Goal: Task Accomplishment & Management: Complete application form

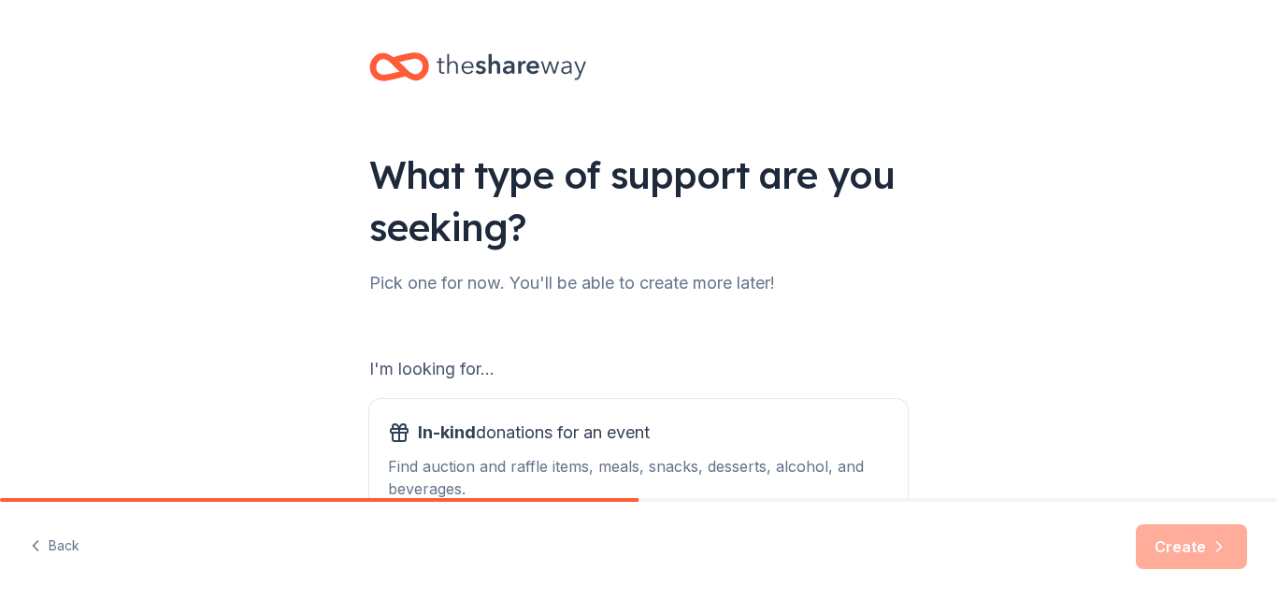
click at [186, 269] on div "What type of support are you seeking? Pick one for now. You'll be able to creat…" at bounding box center [638, 377] width 1277 height 754
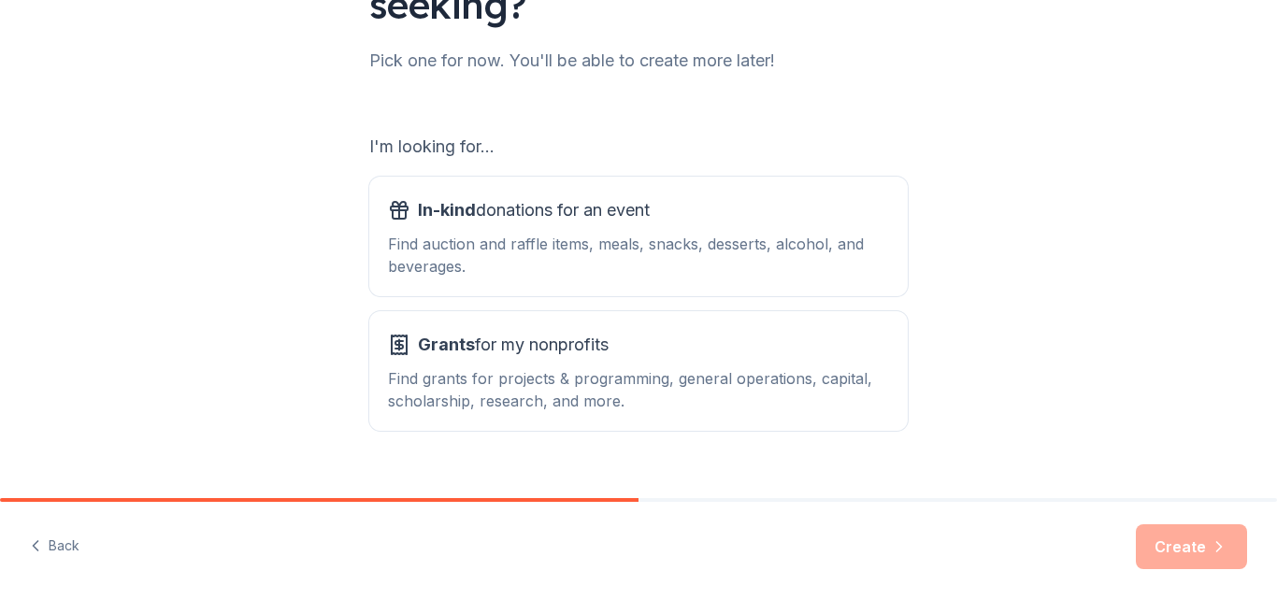
scroll to position [256, 0]
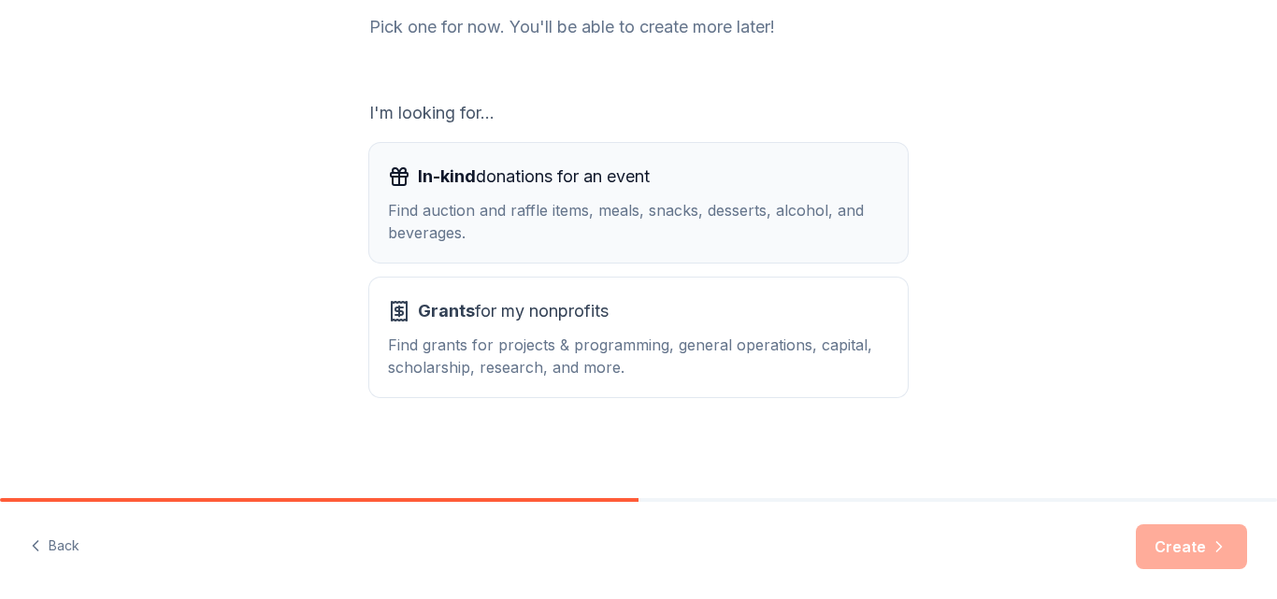
click at [603, 225] on div "Find auction and raffle items, meals, snacks, desserts, alcohol, and beverages." at bounding box center [638, 221] width 501 height 45
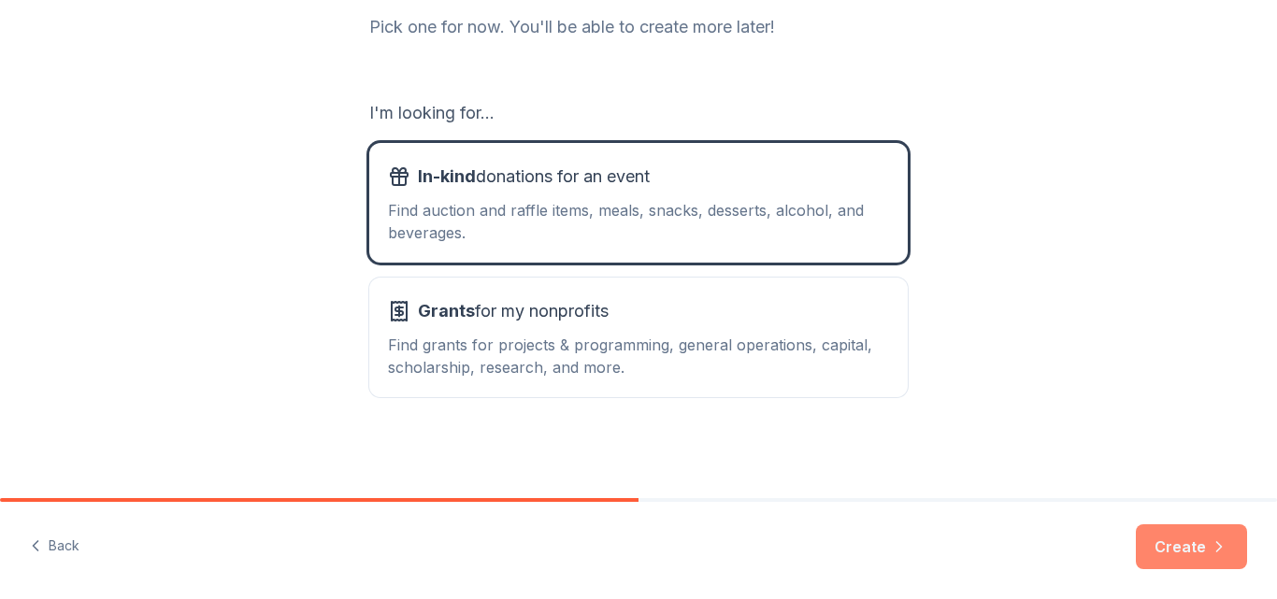
click at [1187, 534] on button "Create" at bounding box center [1191, 546] width 111 height 45
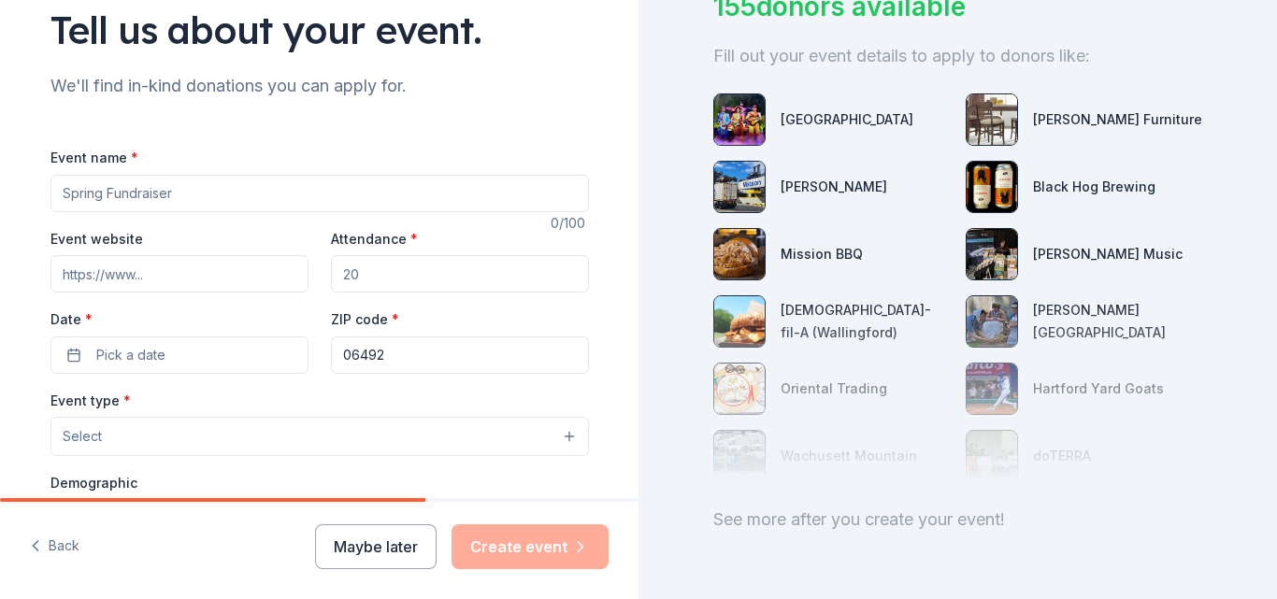
scroll to position [140, 0]
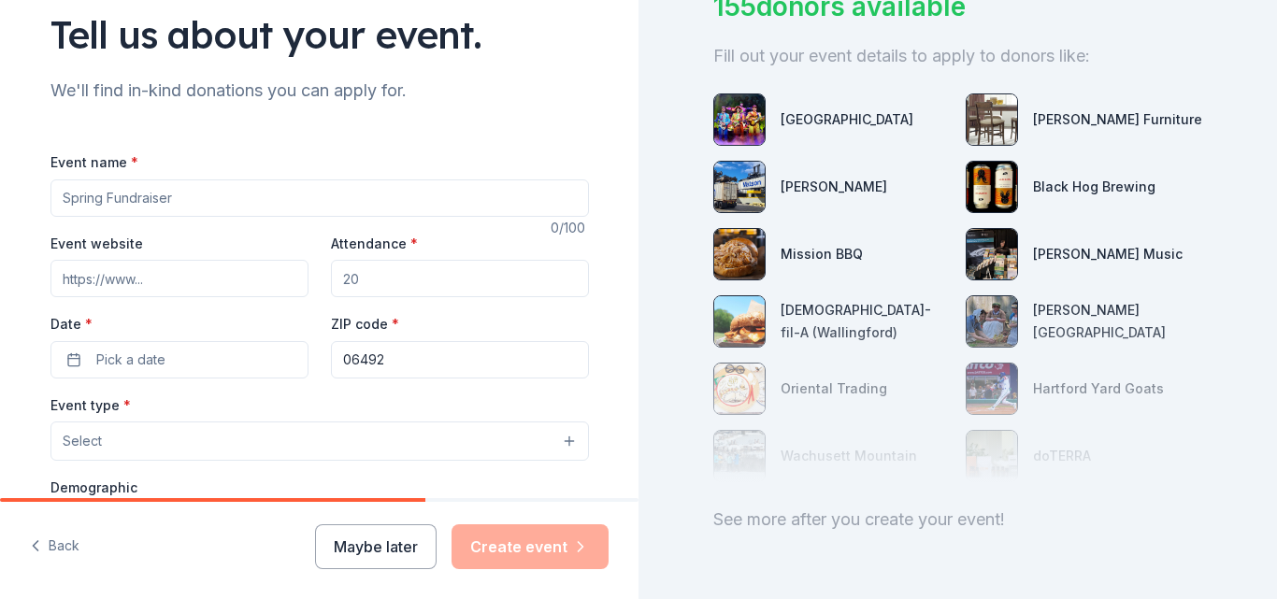
click at [212, 208] on input "Event name *" at bounding box center [319, 197] width 538 height 37
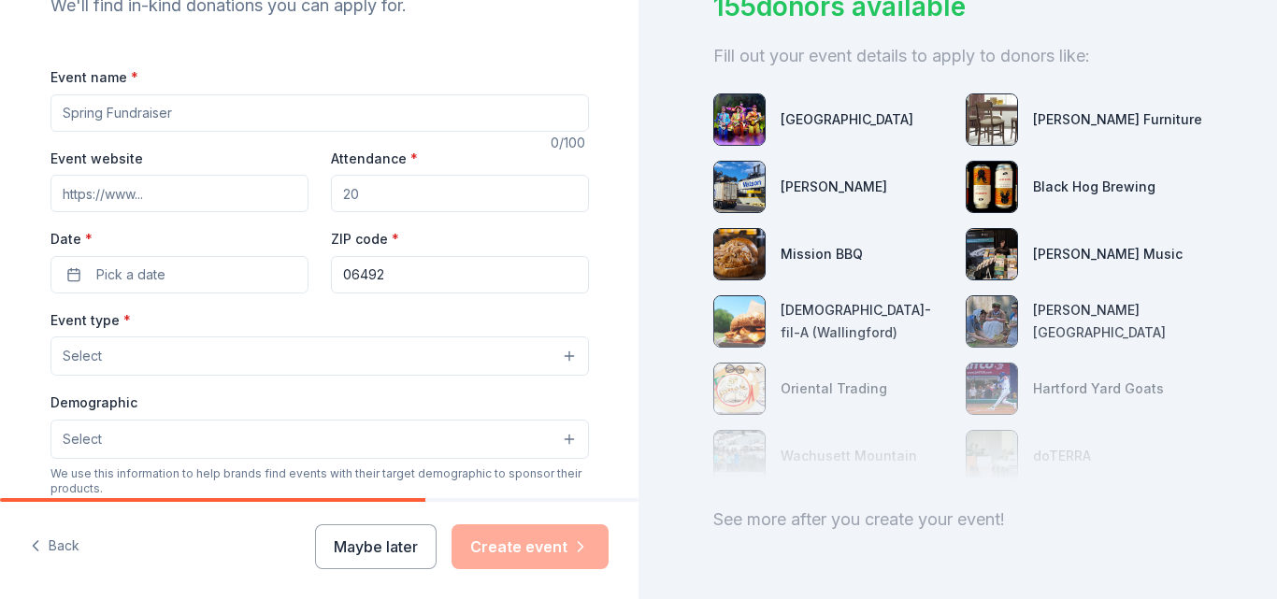
scroll to position [178, 0]
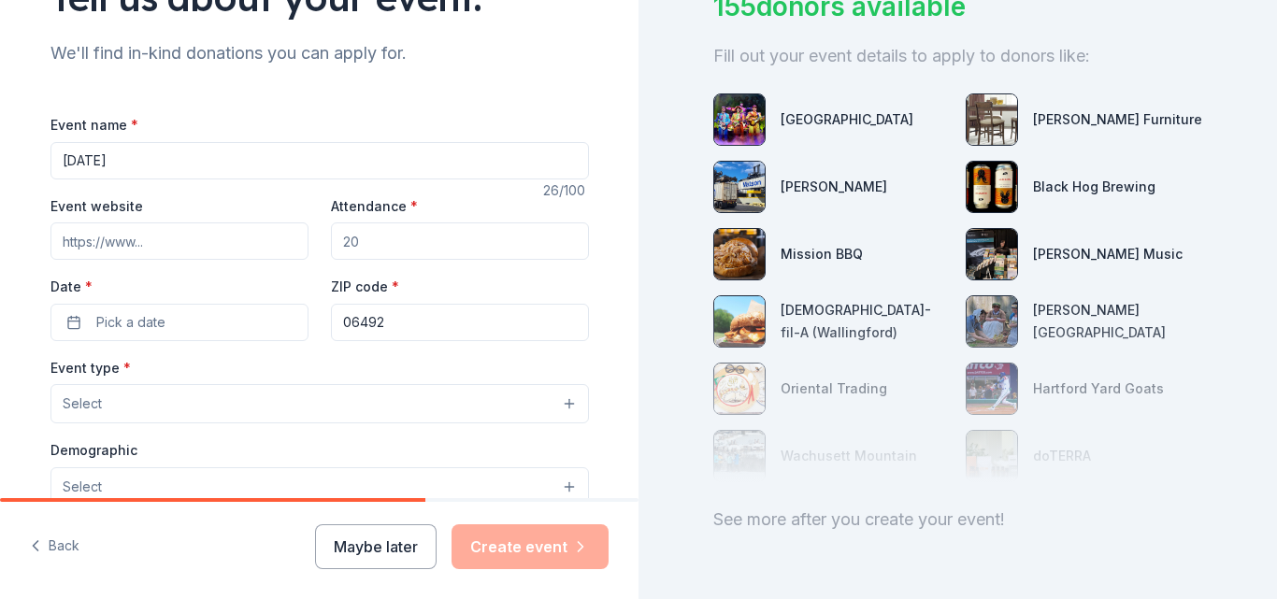
type input "[DATE]"
click at [388, 243] on input "Attendance *" at bounding box center [460, 240] width 258 height 37
type input "100"
click at [126, 322] on span "Pick a date" at bounding box center [130, 322] width 69 height 22
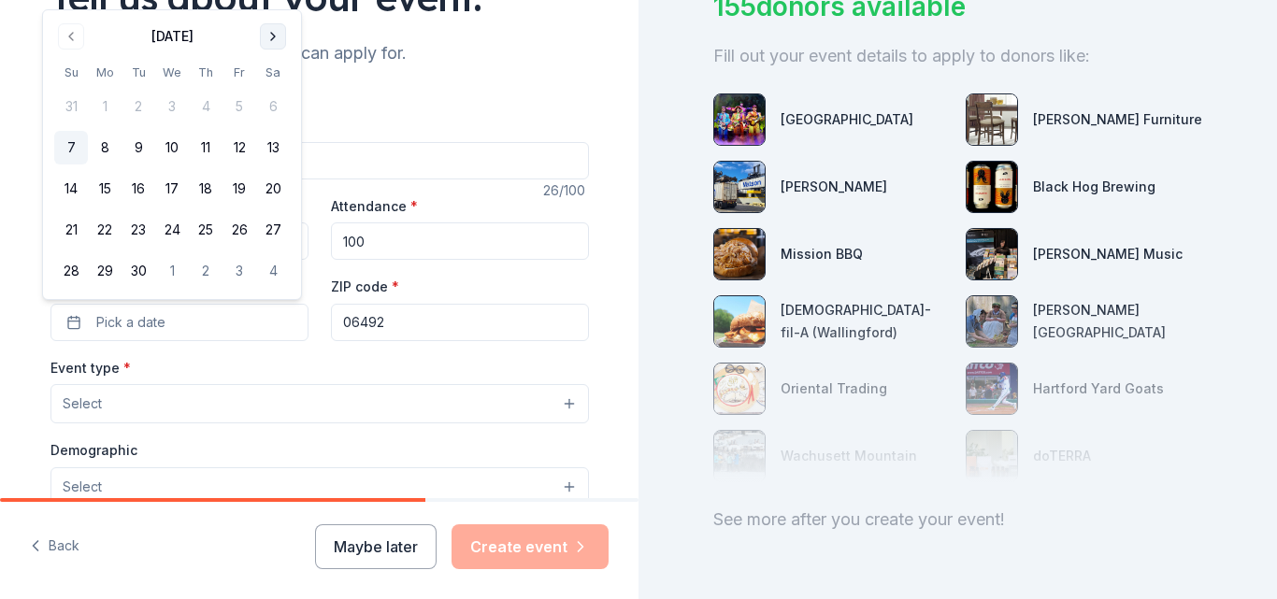
click at [269, 40] on button "Go to next month" at bounding box center [273, 36] width 26 height 26
click at [269, 40] on div "[DATE] Su Mo Tu We Th Fr Sa 28 29 30 1 2 3 4 5 6 7 8 9 10 11 12 13 14 15 16 17 …" at bounding box center [172, 155] width 236 height 266
click at [269, 40] on th "Sa" at bounding box center [273, 32] width 34 height 20
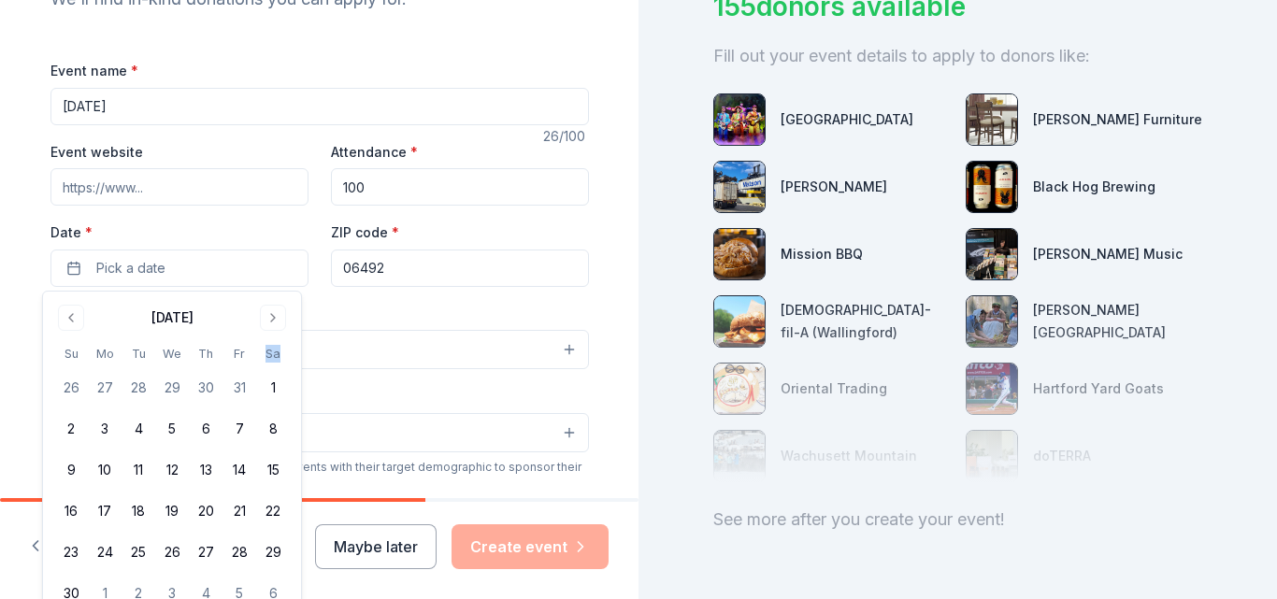
scroll to position [114, 0]
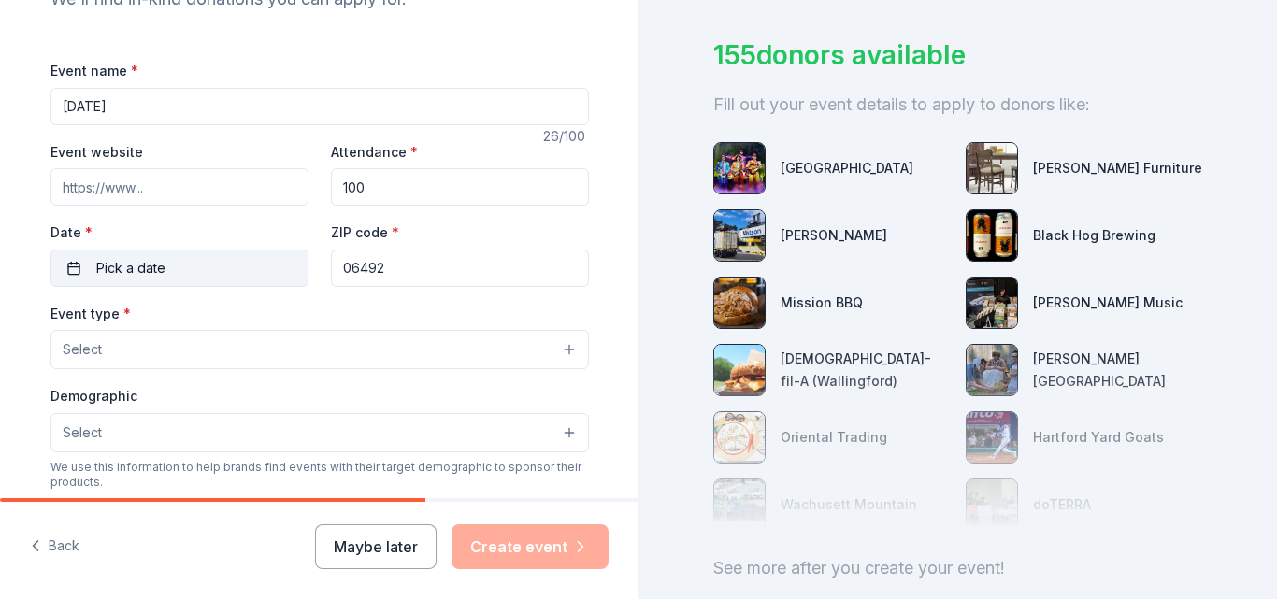
click at [210, 262] on button "Pick a date" at bounding box center [179, 268] width 258 height 37
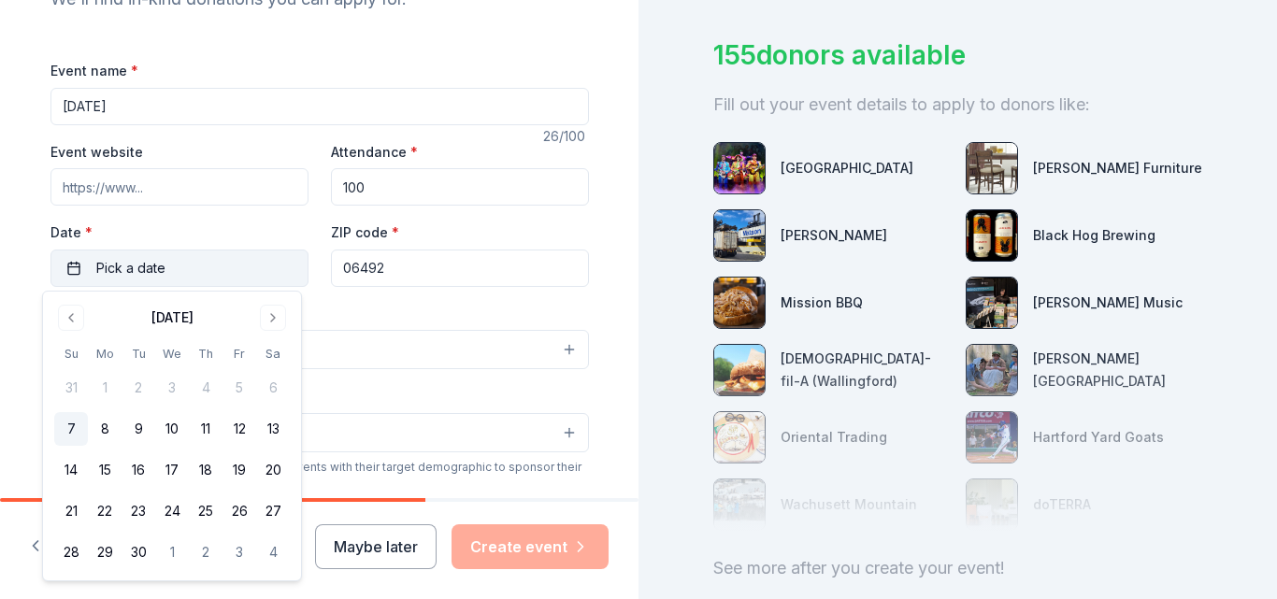
click at [210, 262] on button "Pick a date" at bounding box center [179, 268] width 258 height 37
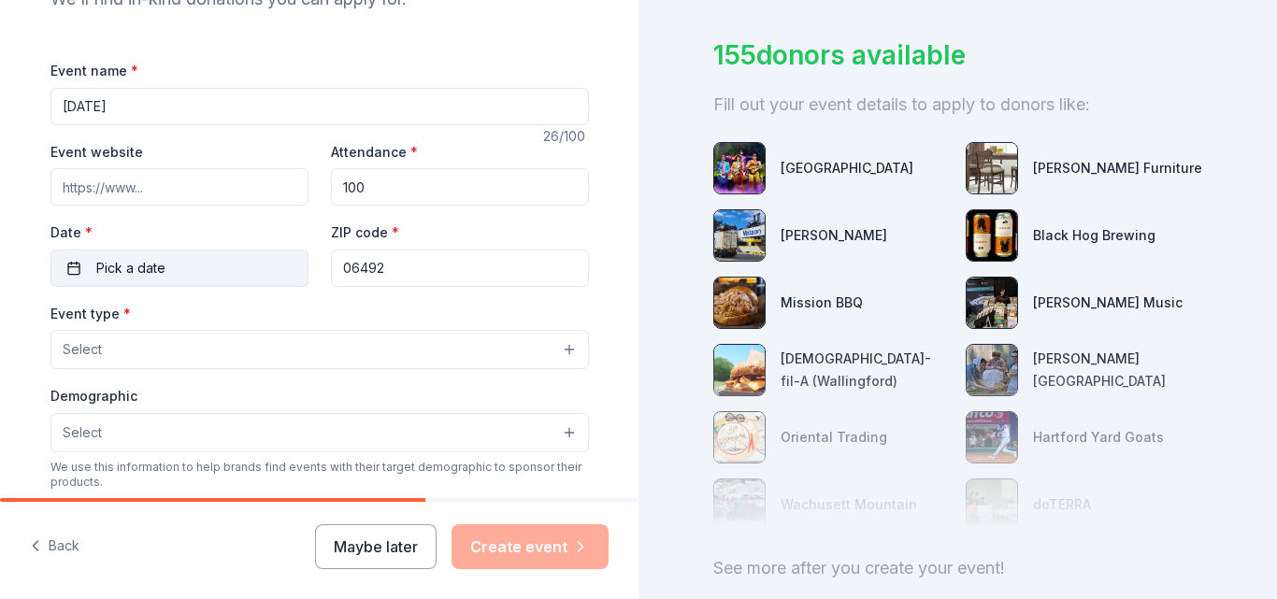
click at [254, 280] on button "Pick a date" at bounding box center [179, 268] width 258 height 37
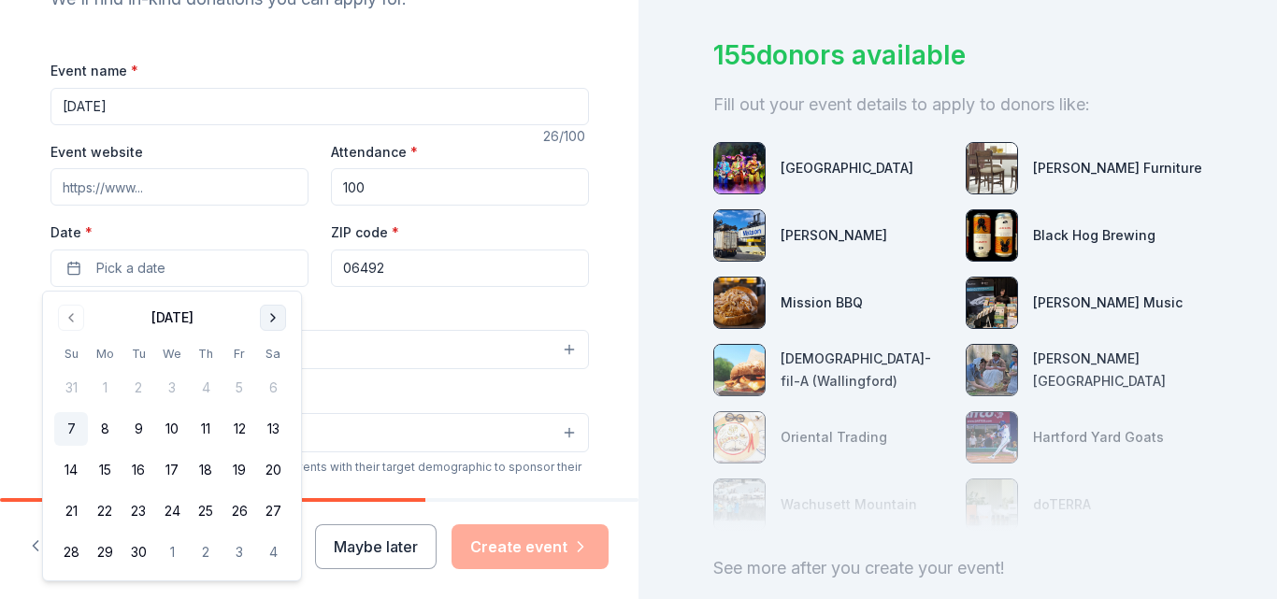
click at [273, 322] on button "Go to next month" at bounding box center [273, 318] width 26 height 26
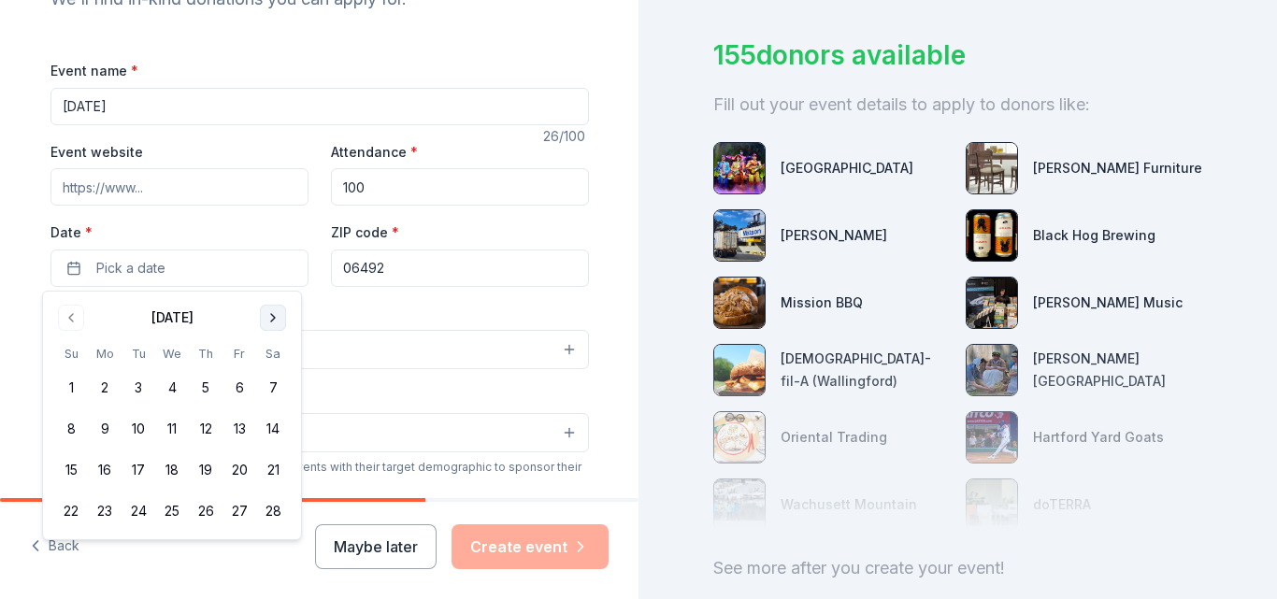
click at [273, 322] on button "Go to next month" at bounding box center [273, 318] width 26 height 26
click at [98, 425] on button "4" at bounding box center [105, 429] width 34 height 34
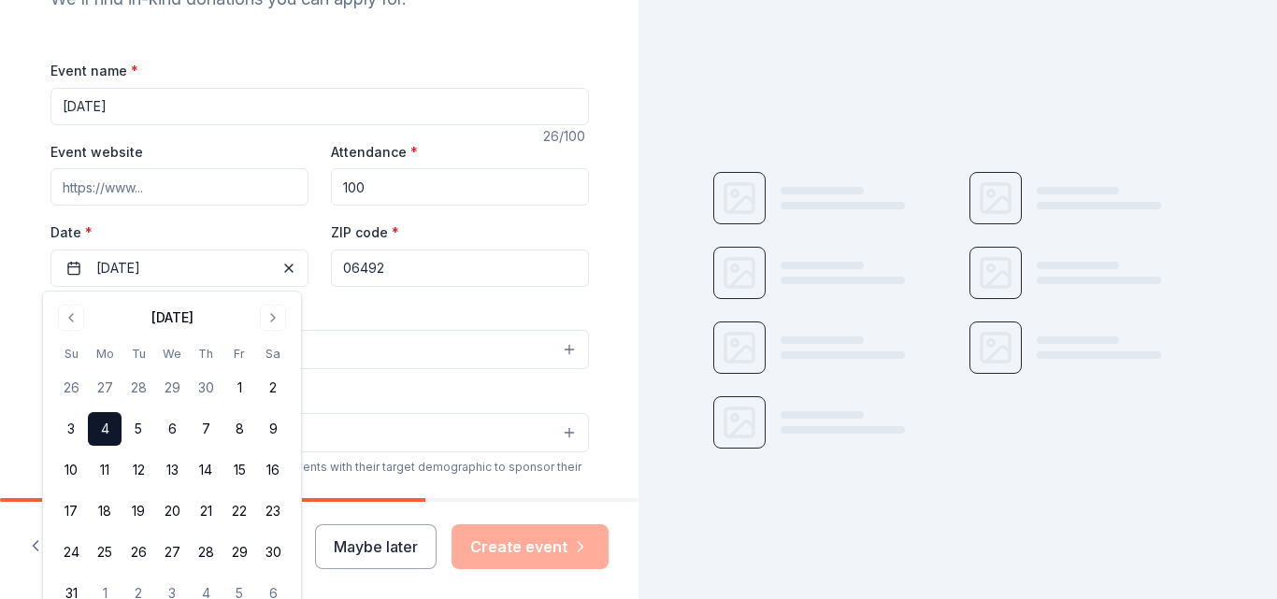
click at [98, 425] on button "4" at bounding box center [105, 429] width 34 height 34
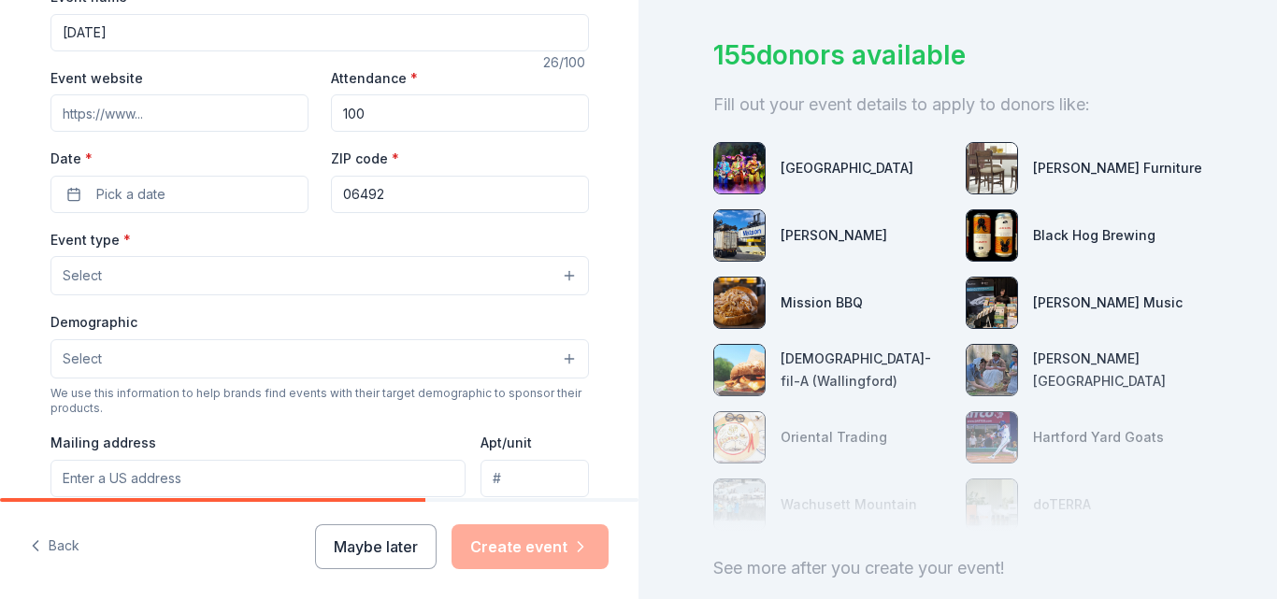
scroll to position [297, 0]
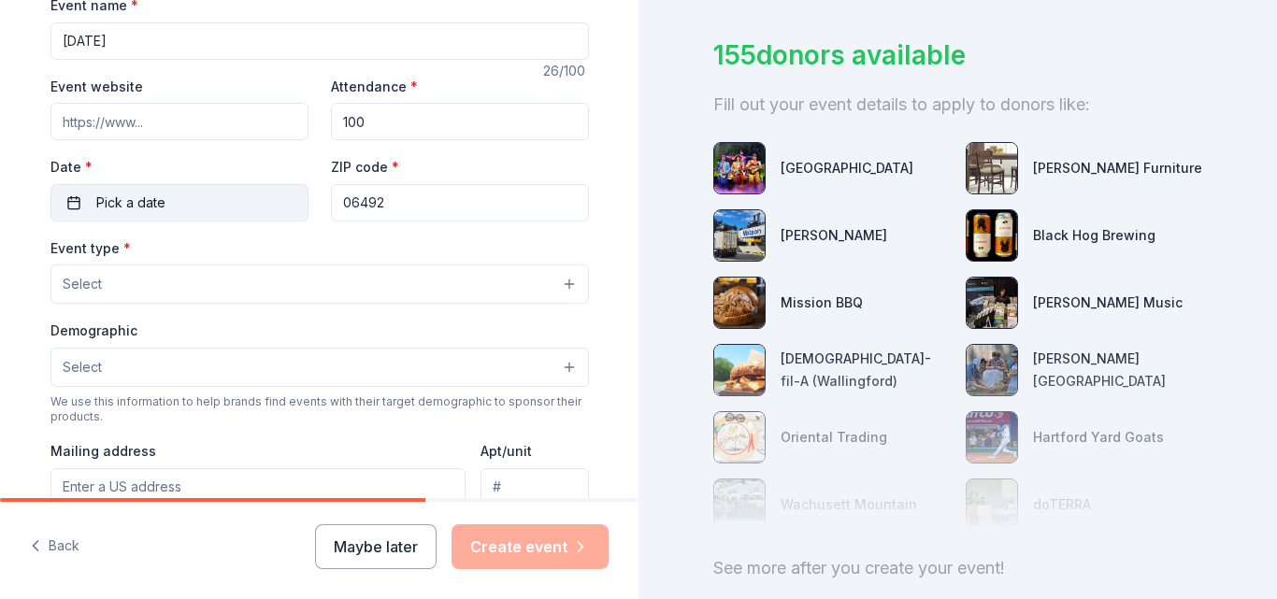
click at [77, 201] on button "Pick a date" at bounding box center [179, 202] width 258 height 37
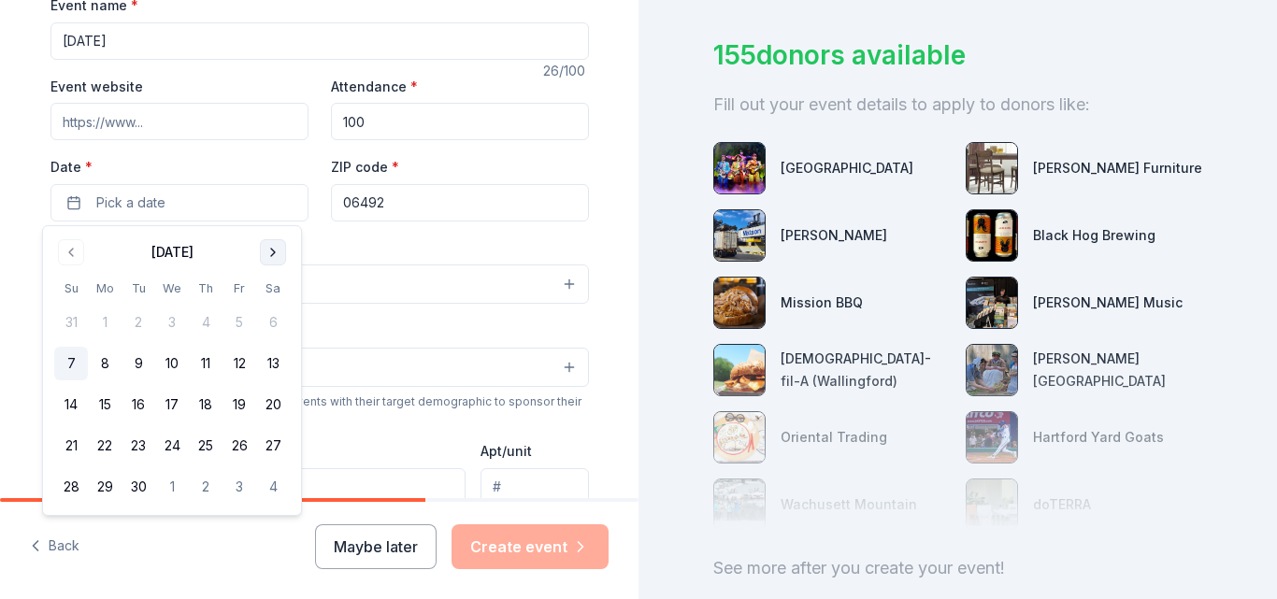
click at [273, 250] on button "Go to next month" at bounding box center [273, 252] width 26 height 26
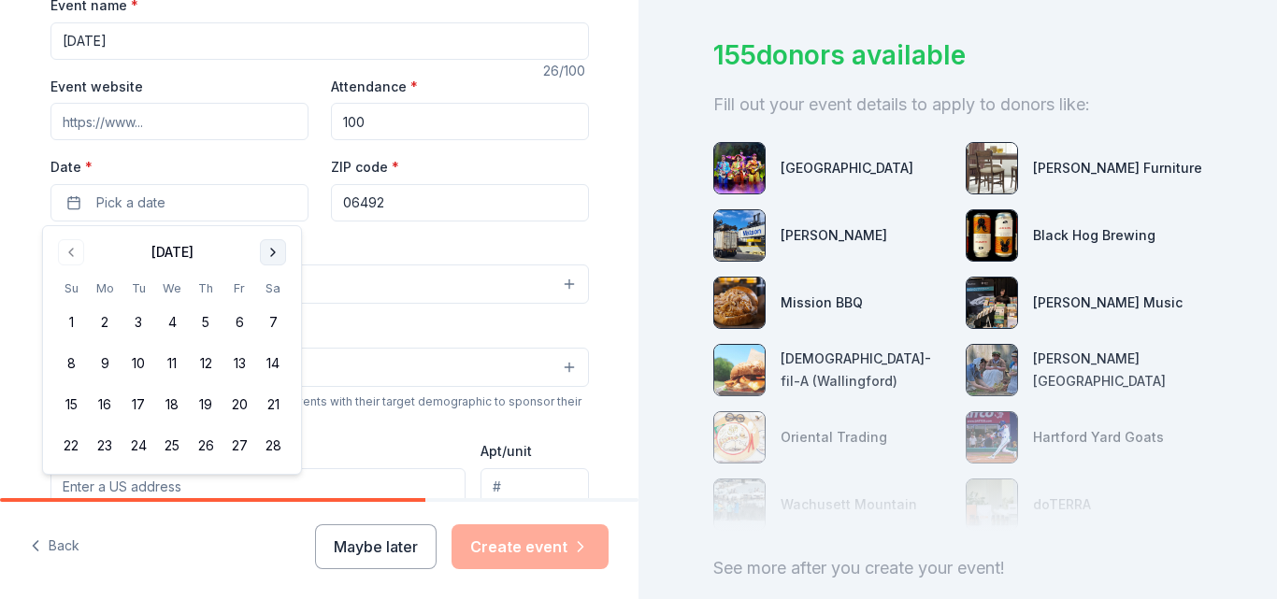
click at [273, 250] on button "Go to next month" at bounding box center [273, 252] width 26 height 26
click at [103, 360] on button "4" at bounding box center [105, 364] width 34 height 34
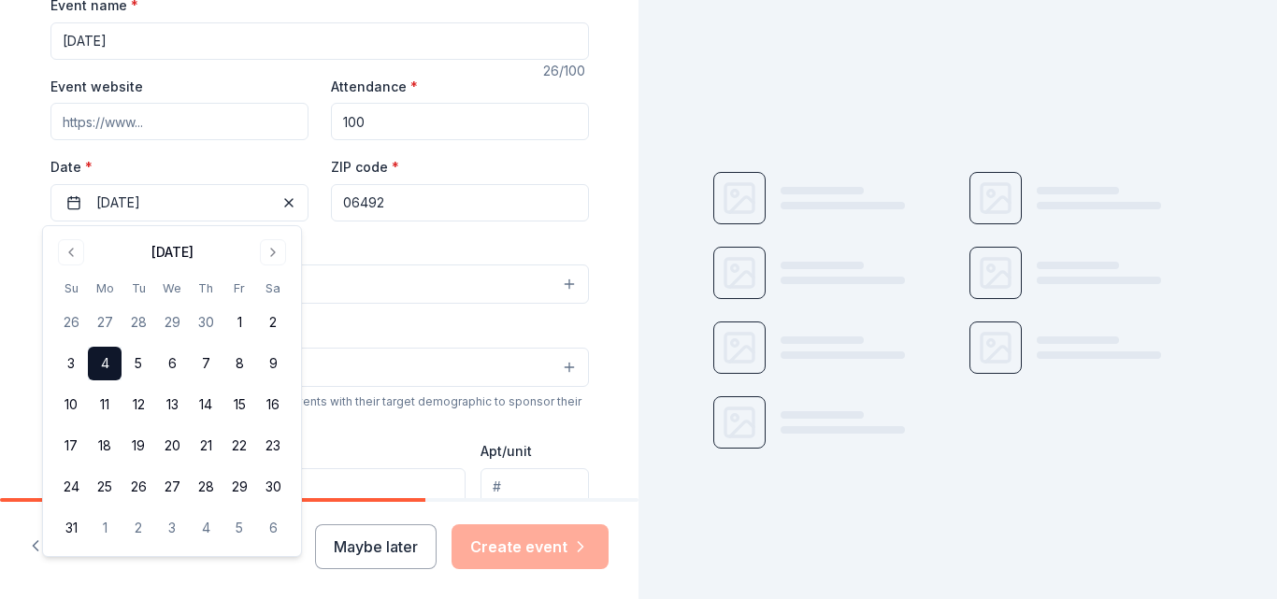
scroll to position [114, 0]
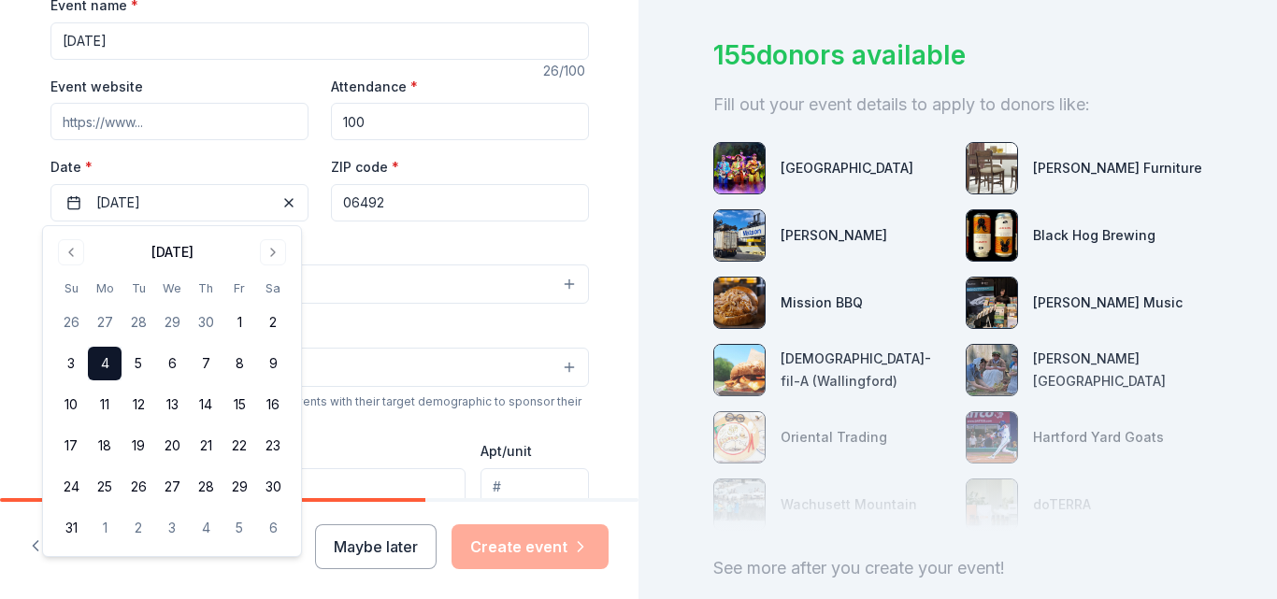
click at [369, 259] on div "Event type * Select" at bounding box center [319, 271] width 538 height 68
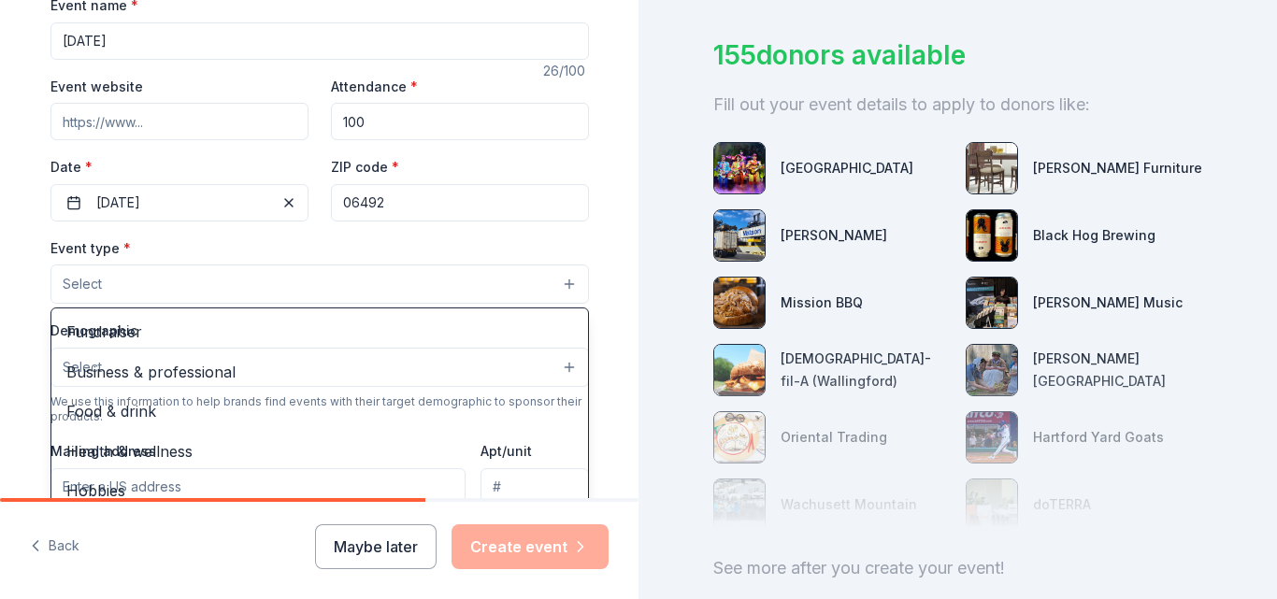
click at [186, 282] on button "Select" at bounding box center [319, 284] width 538 height 39
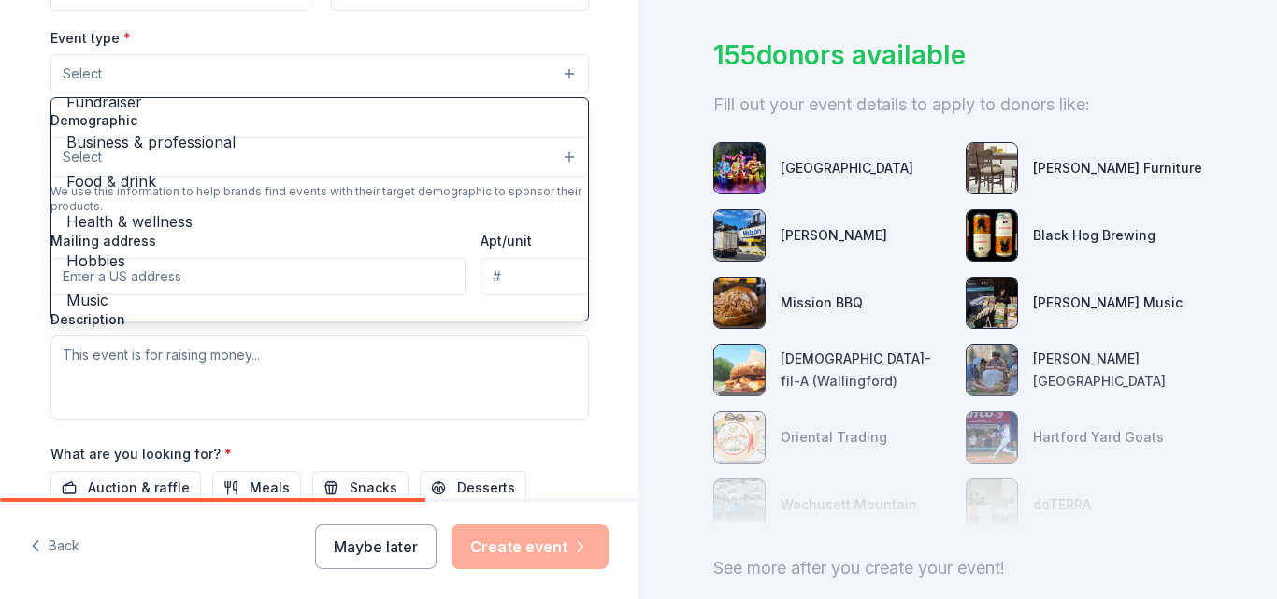
scroll to position [0, 0]
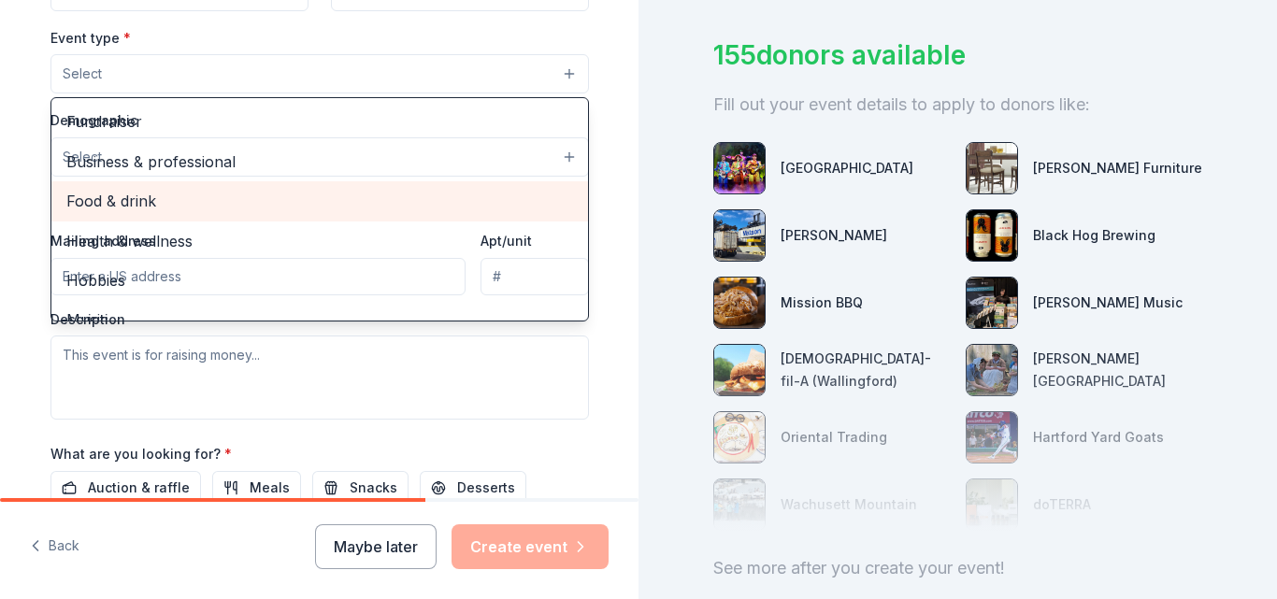
click at [173, 217] on div "Food & drink" at bounding box center [319, 200] width 537 height 39
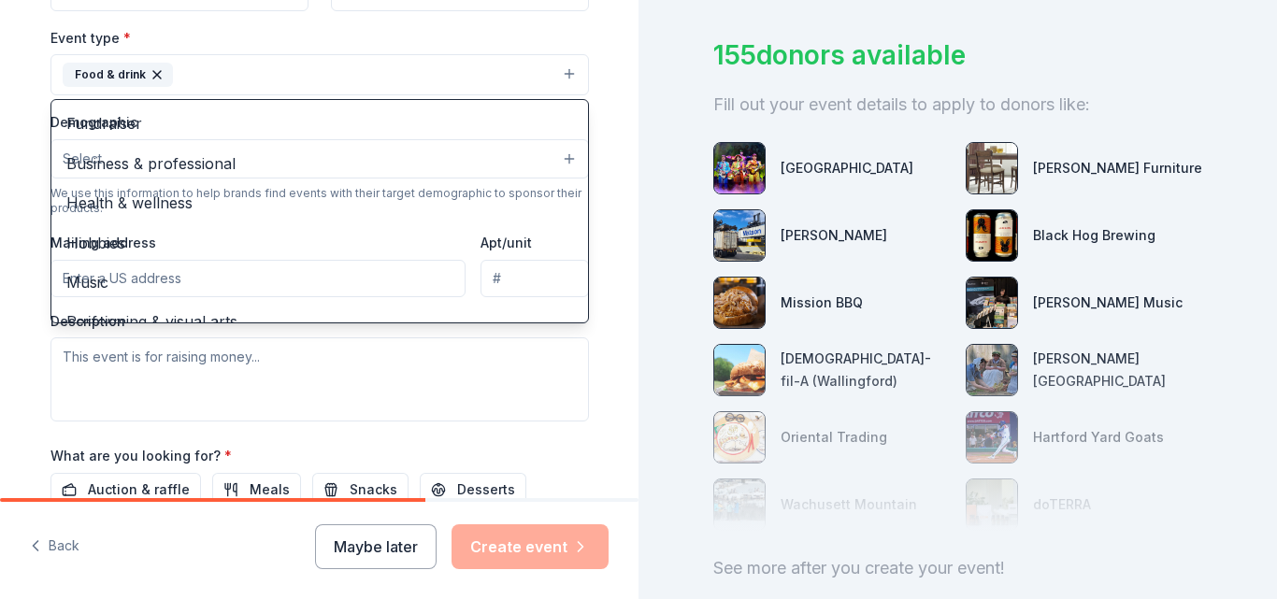
click at [8, 328] on div "Tell us about your event. We'll find in-kind donations you can apply for. Event…" at bounding box center [319, 115] width 638 height 1246
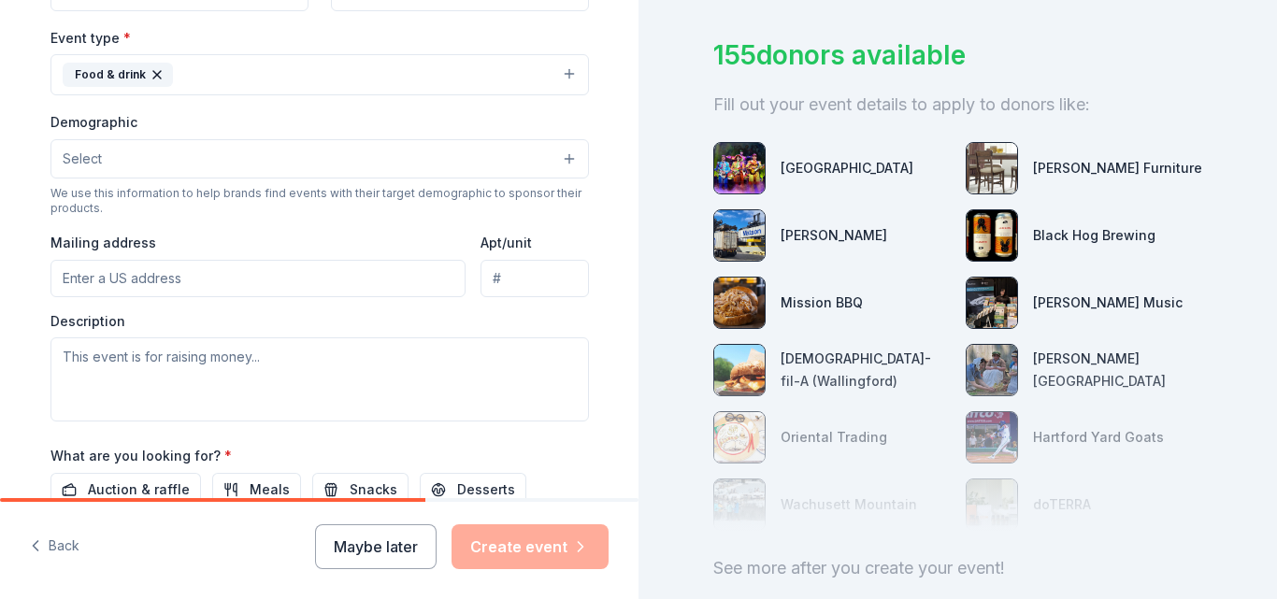
click at [231, 155] on button "Select" at bounding box center [319, 158] width 538 height 39
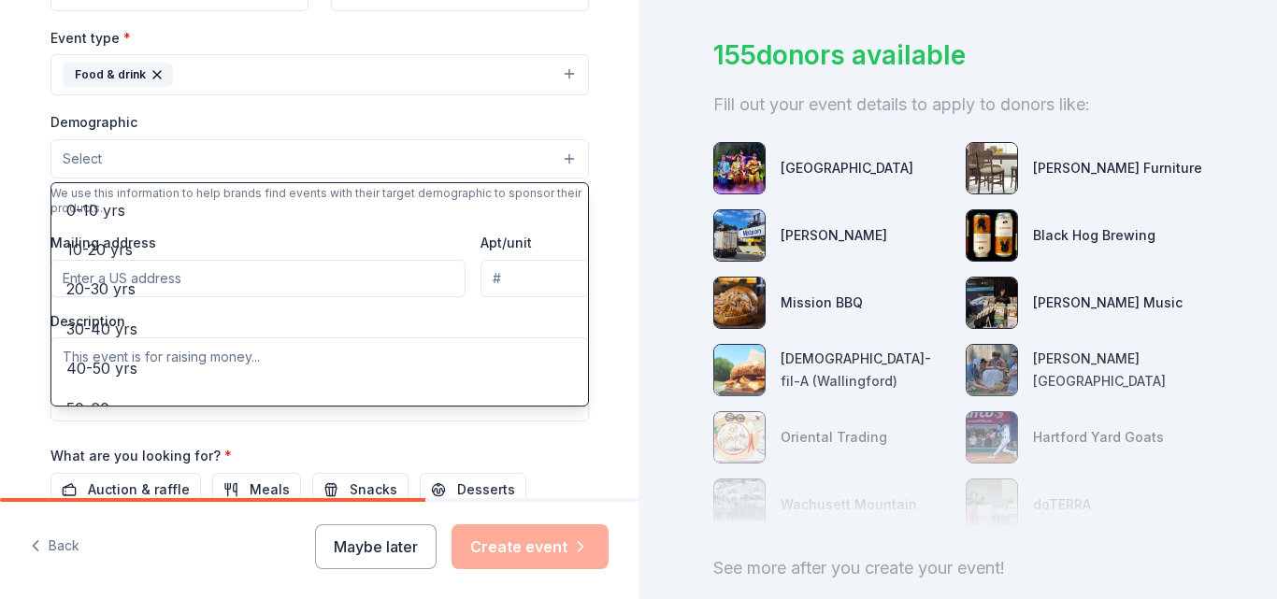
scroll to position [158, 0]
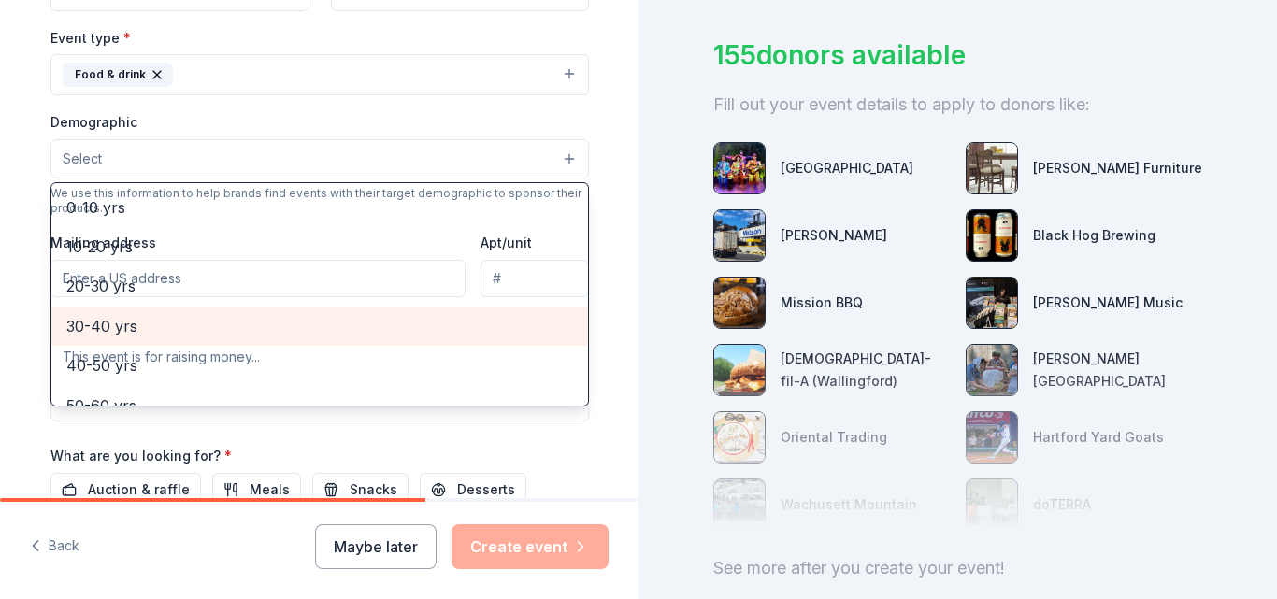
click at [188, 322] on span "30-40 yrs" at bounding box center [319, 326] width 507 height 24
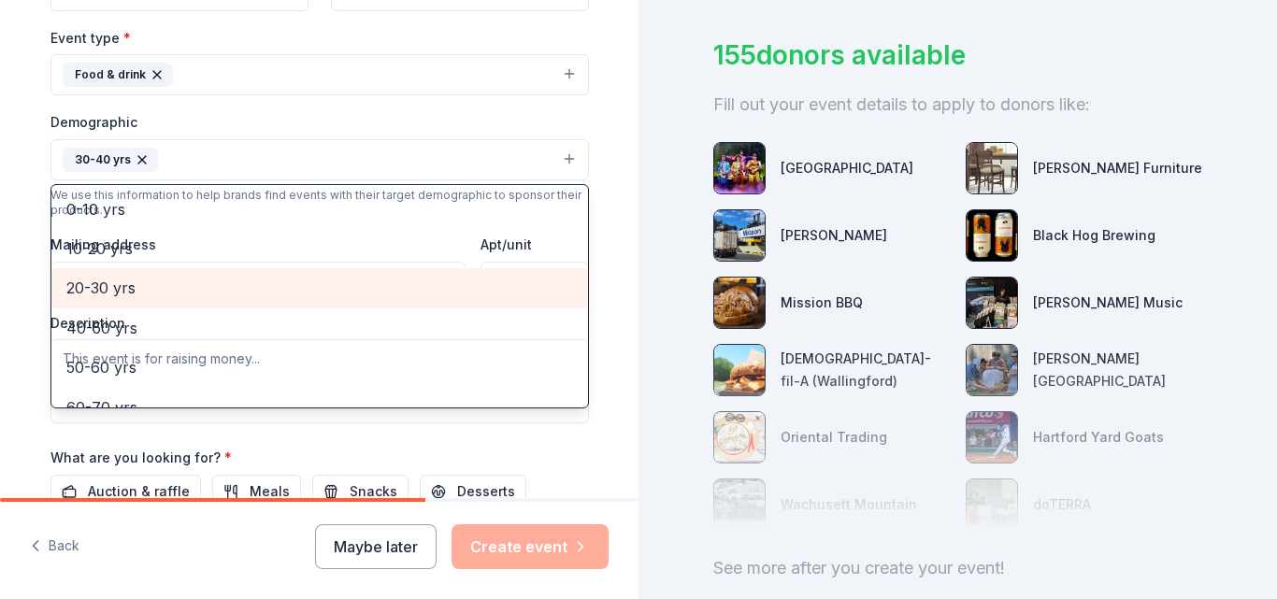
click at [122, 281] on span "20-30 yrs" at bounding box center [319, 288] width 507 height 24
click at [125, 277] on span "40-50 yrs" at bounding box center [319, 288] width 507 height 24
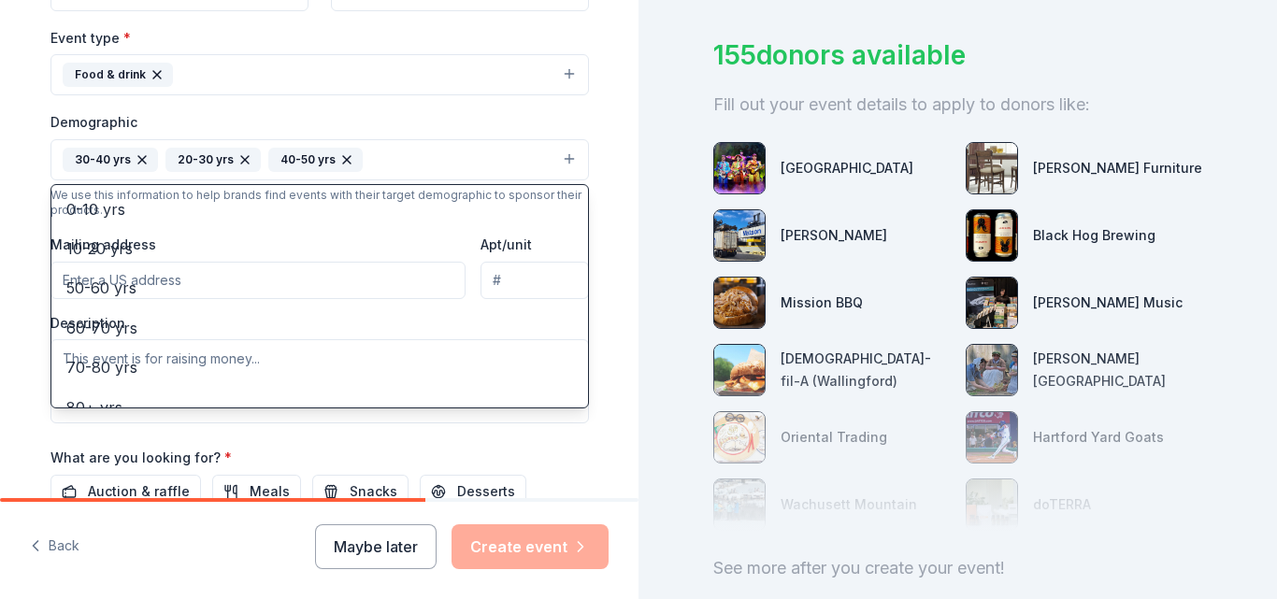
click at [0, 275] on div "Tell us about your event. We'll find in-kind donations you can apply for. Event…" at bounding box center [319, 116] width 638 height 1248
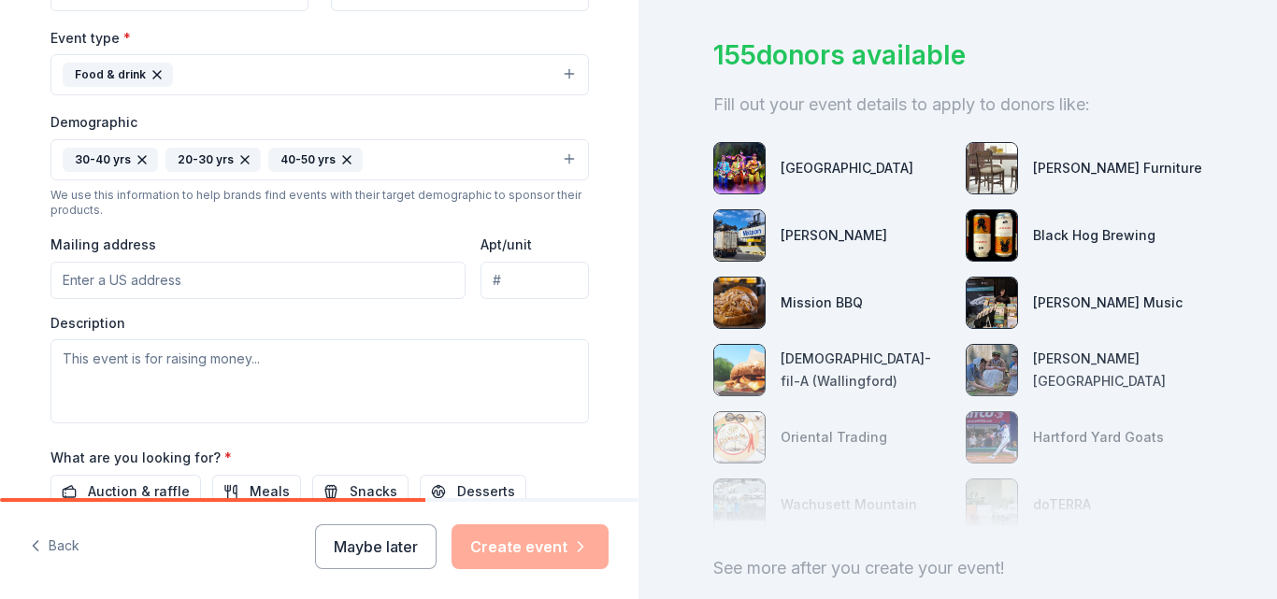
click at [163, 280] on input "Mailing address" at bounding box center [258, 280] width 416 height 37
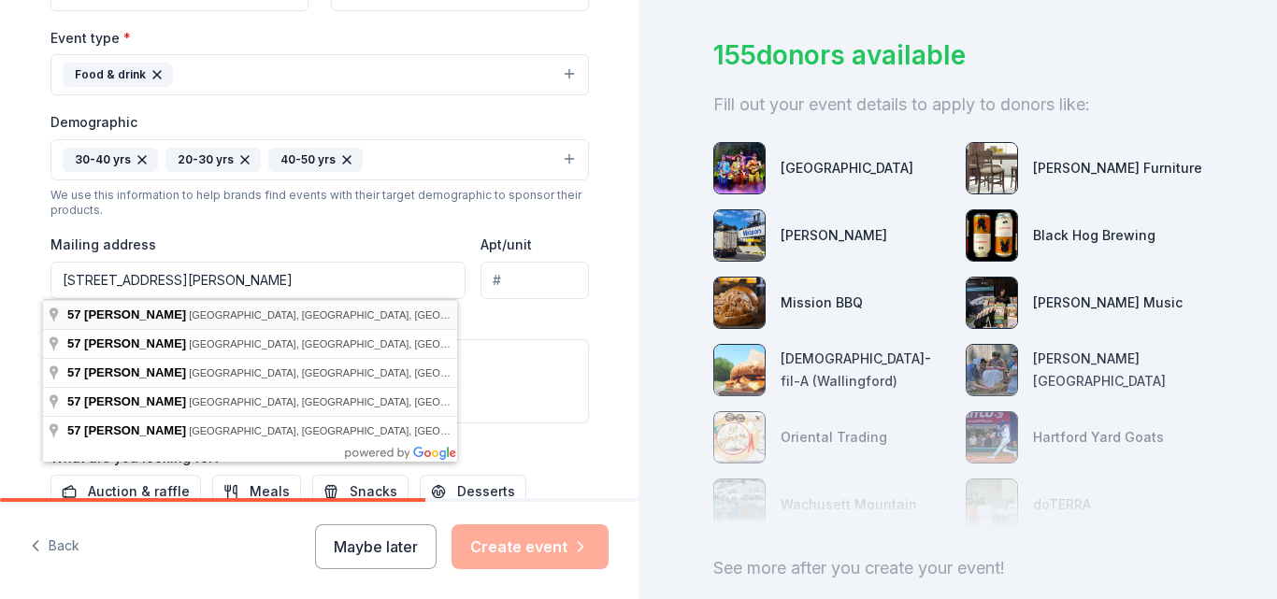
type input "[STREET_ADDRESS]"
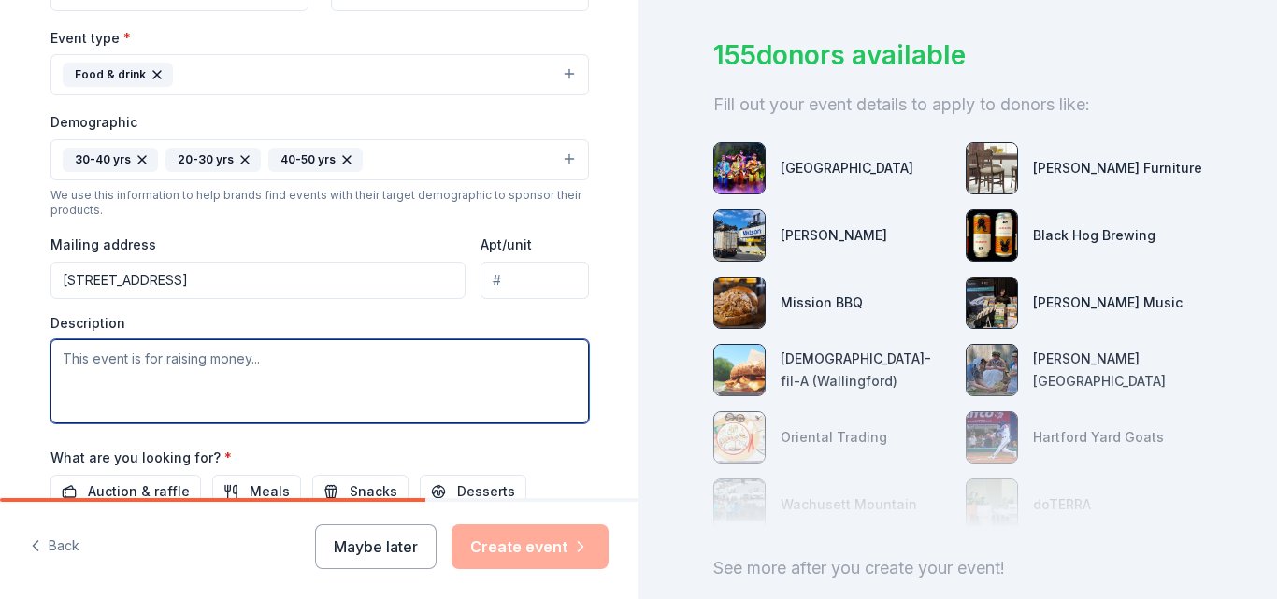
click at [143, 371] on textarea at bounding box center [319, 381] width 538 height 84
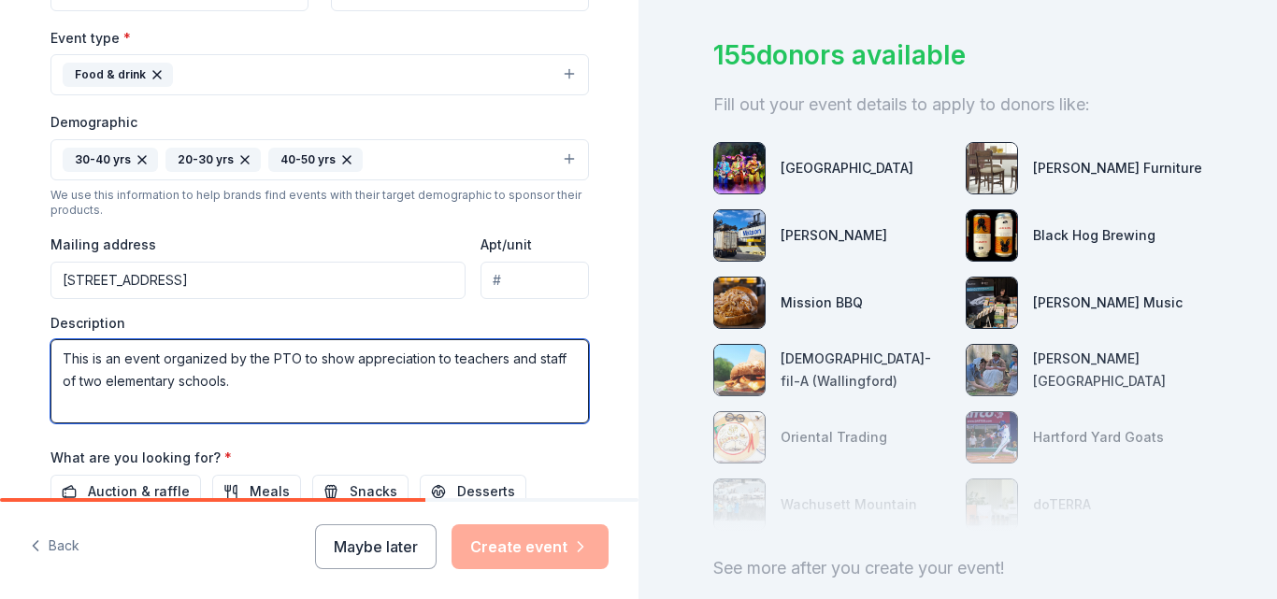
scroll to position [750, 0]
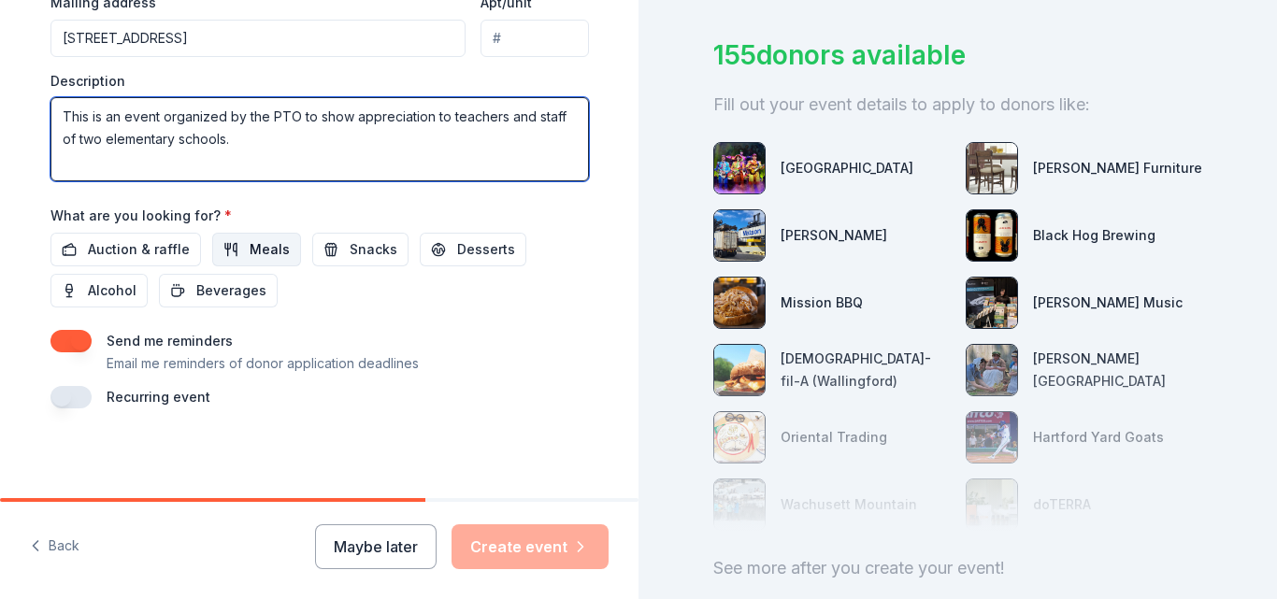
type textarea "This is an event organized by the PTO to show appreciation to teachers and staf…"
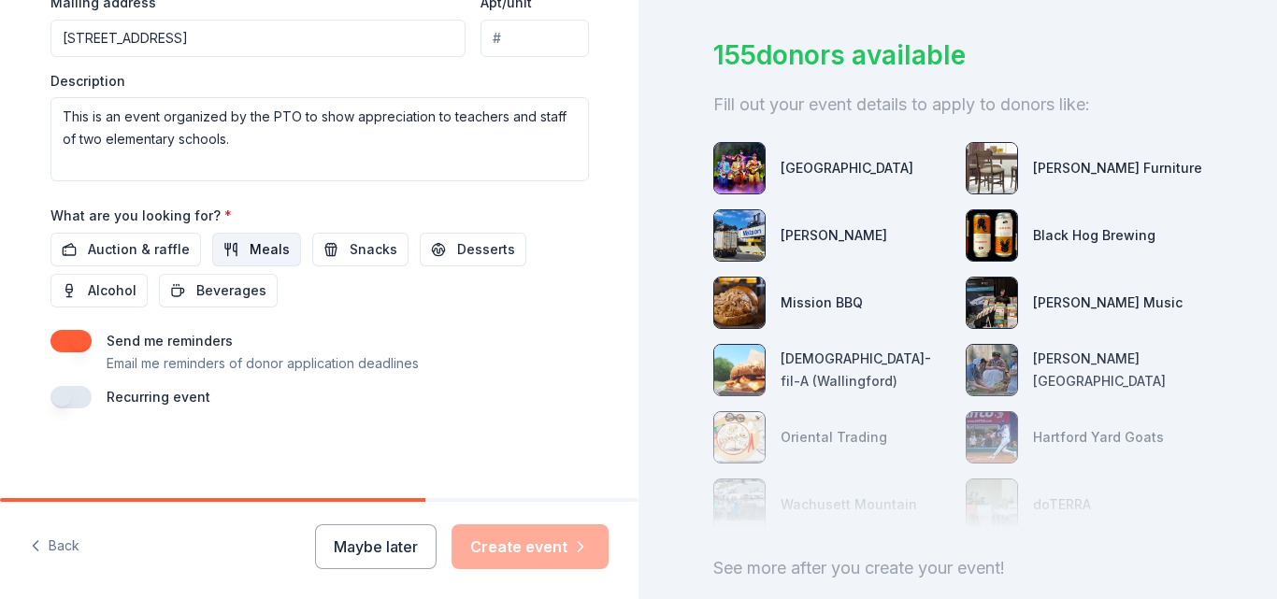
click at [259, 243] on span "Meals" at bounding box center [270, 249] width 40 height 22
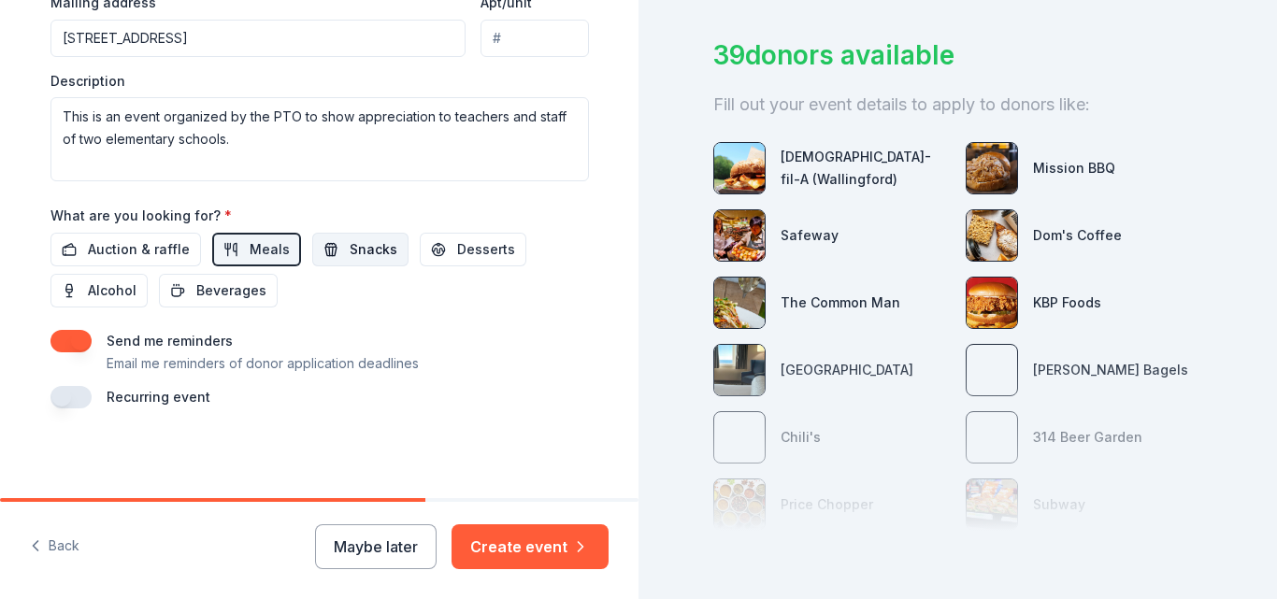
click at [364, 244] on span "Snacks" at bounding box center [374, 249] width 48 height 22
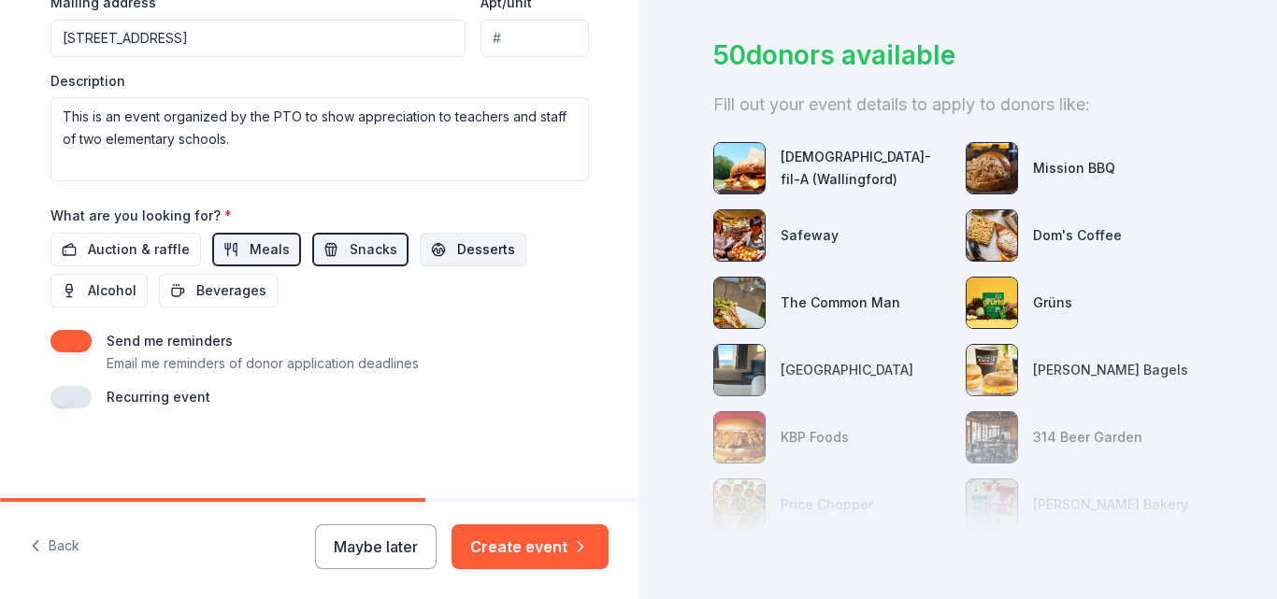
click at [465, 238] on span "Desserts" at bounding box center [486, 249] width 58 height 22
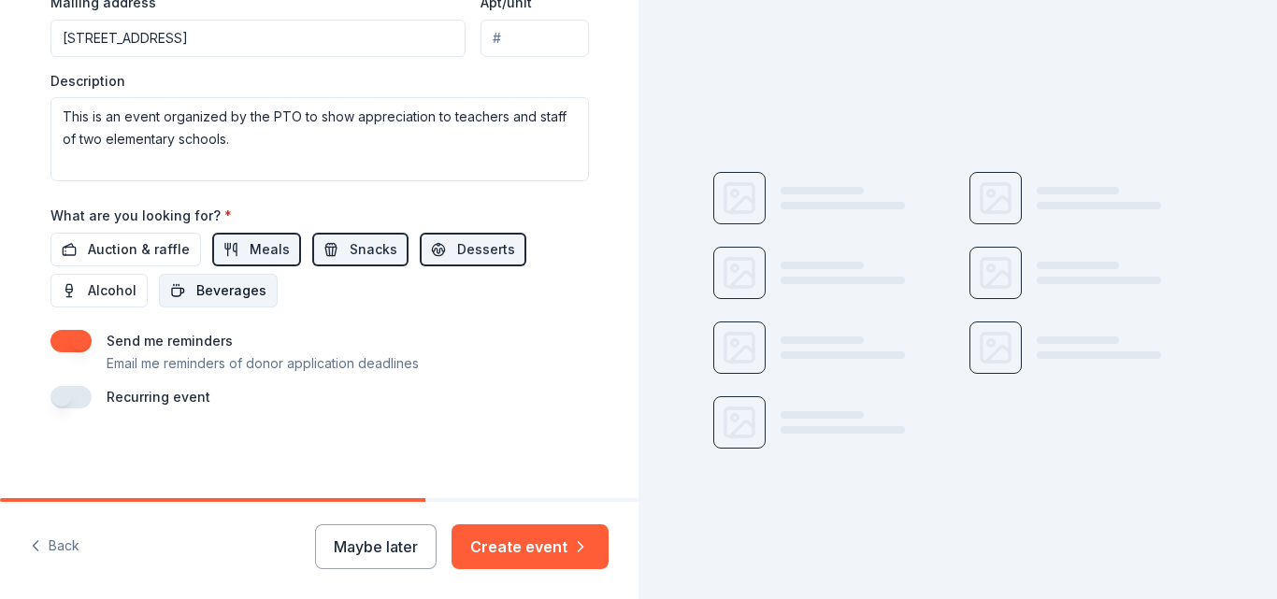
click at [214, 288] on span "Beverages" at bounding box center [231, 291] width 70 height 22
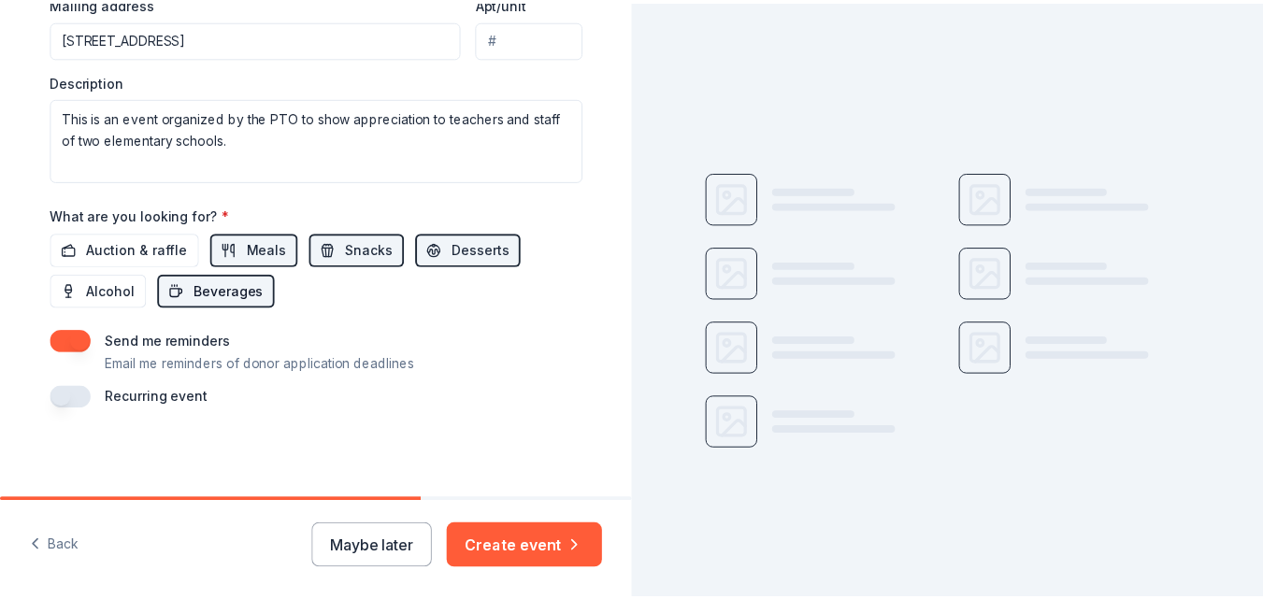
scroll to position [114, 0]
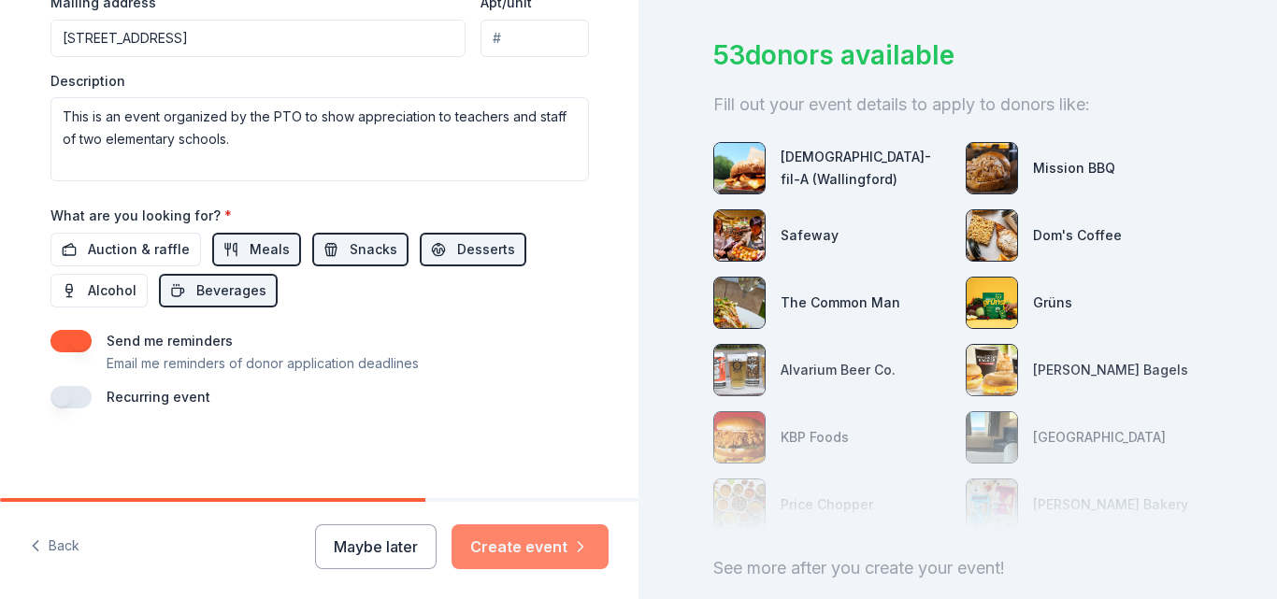
click at [540, 552] on button "Create event" at bounding box center [530, 546] width 157 height 45
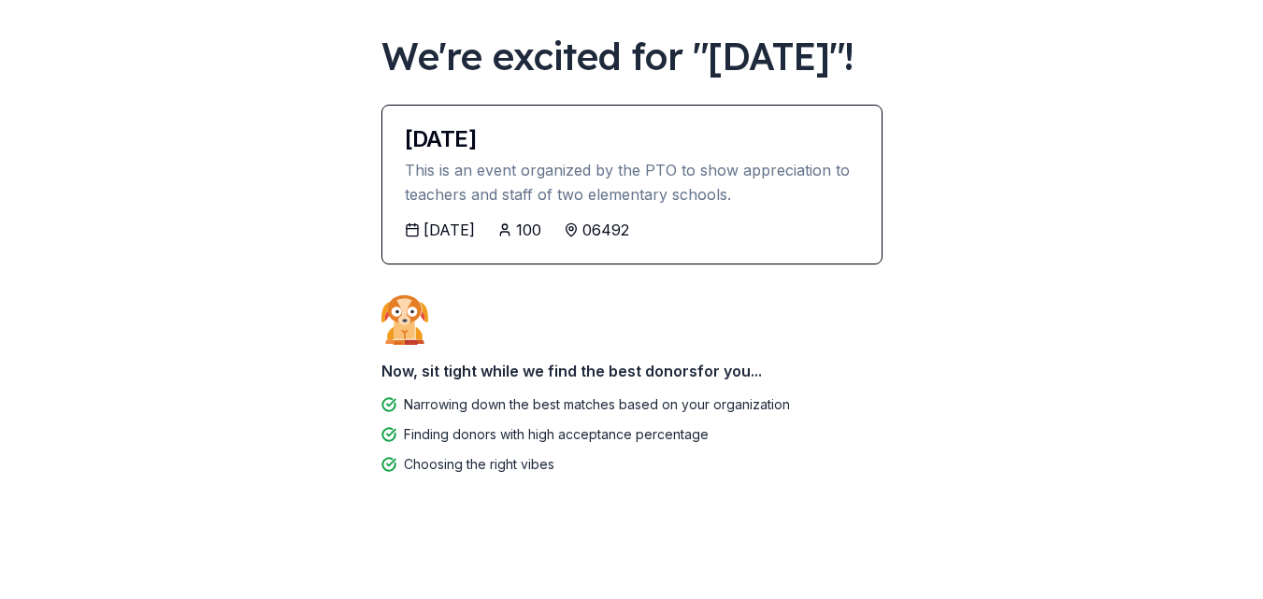
scroll to position [141, 0]
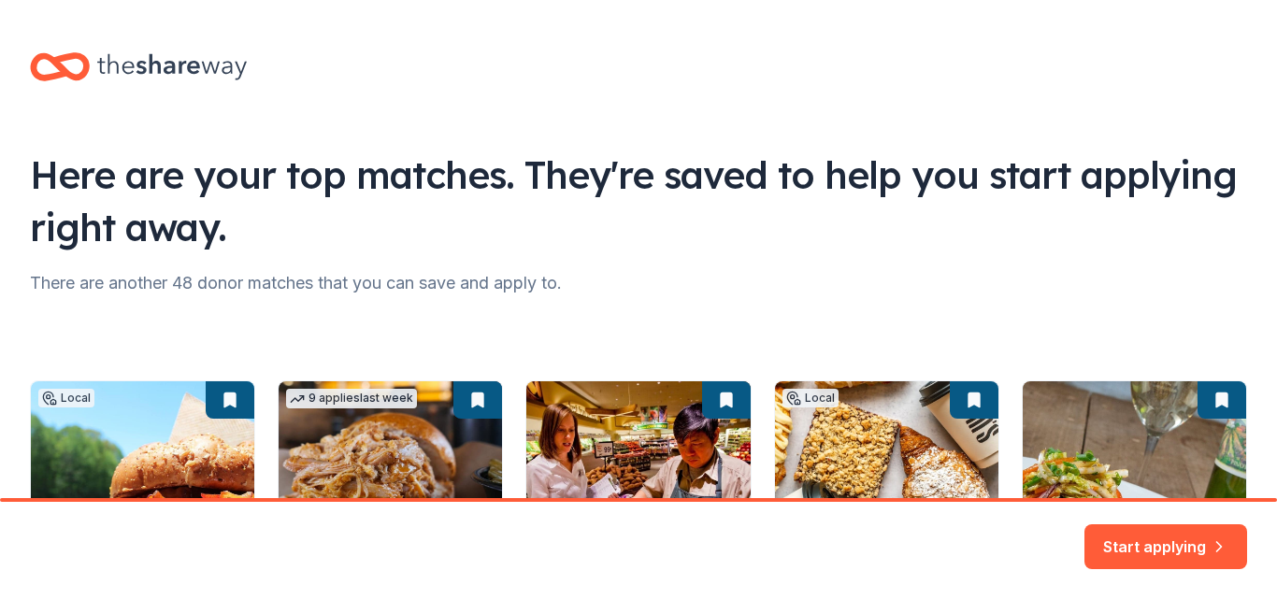
scroll to position [288, 0]
